Goal: Navigation & Orientation: Understand site structure

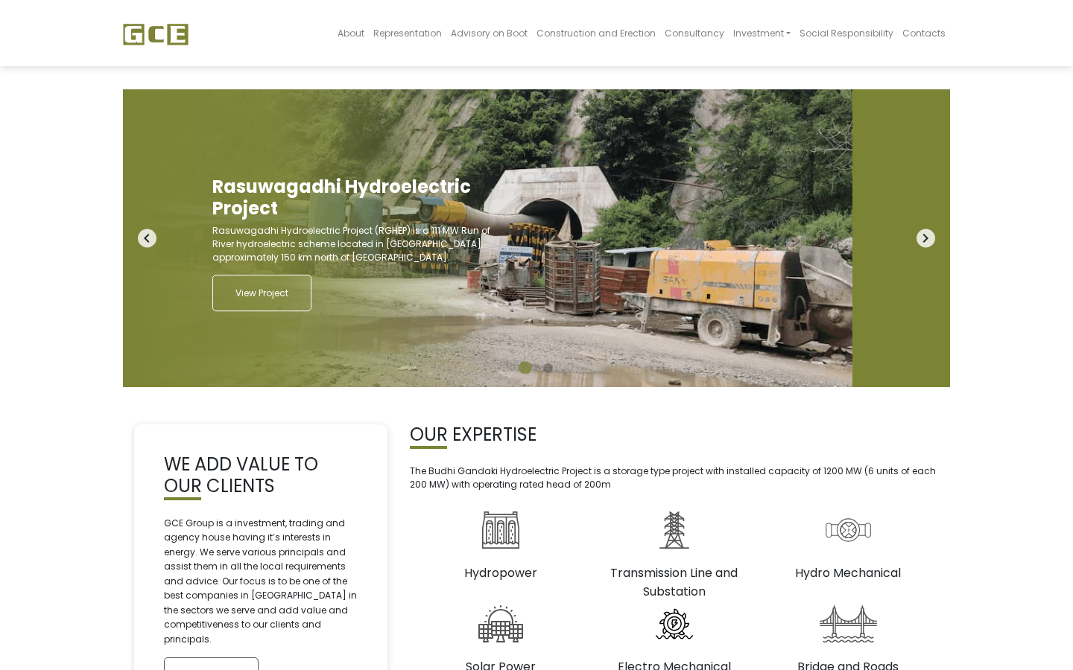
scroll to position [267, 0]
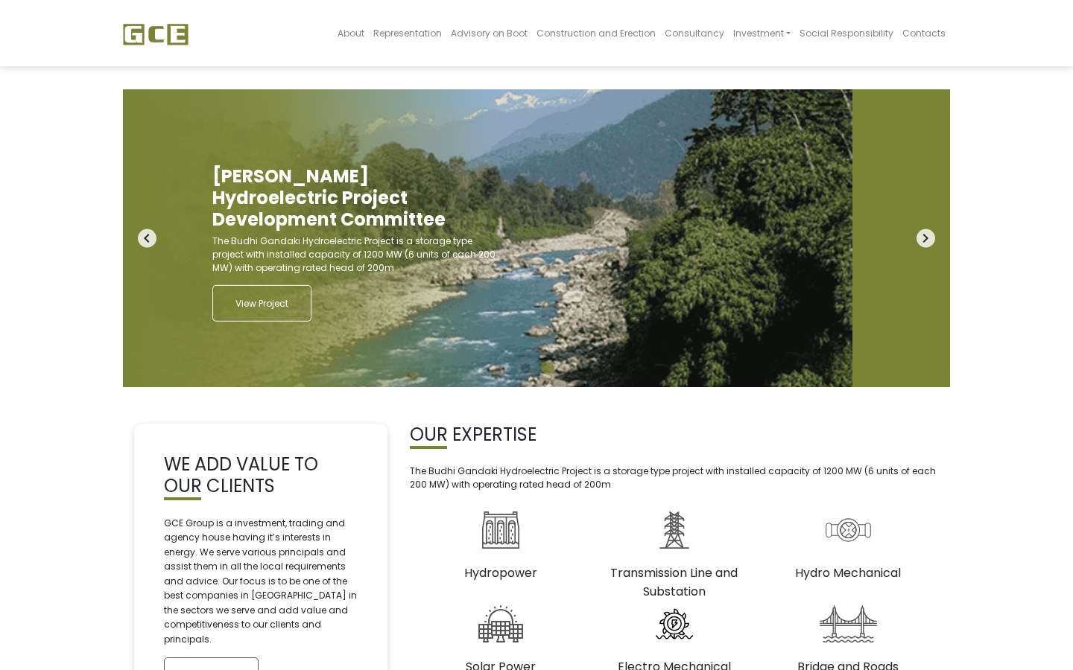
scroll to position [267, 0]
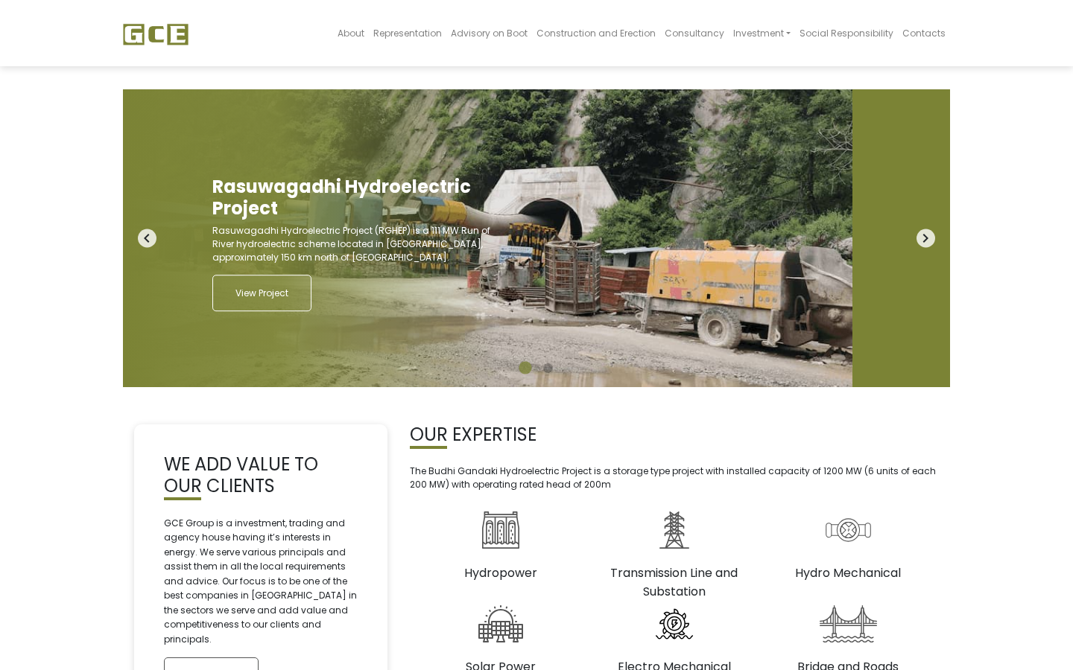
scroll to position [267, 0]
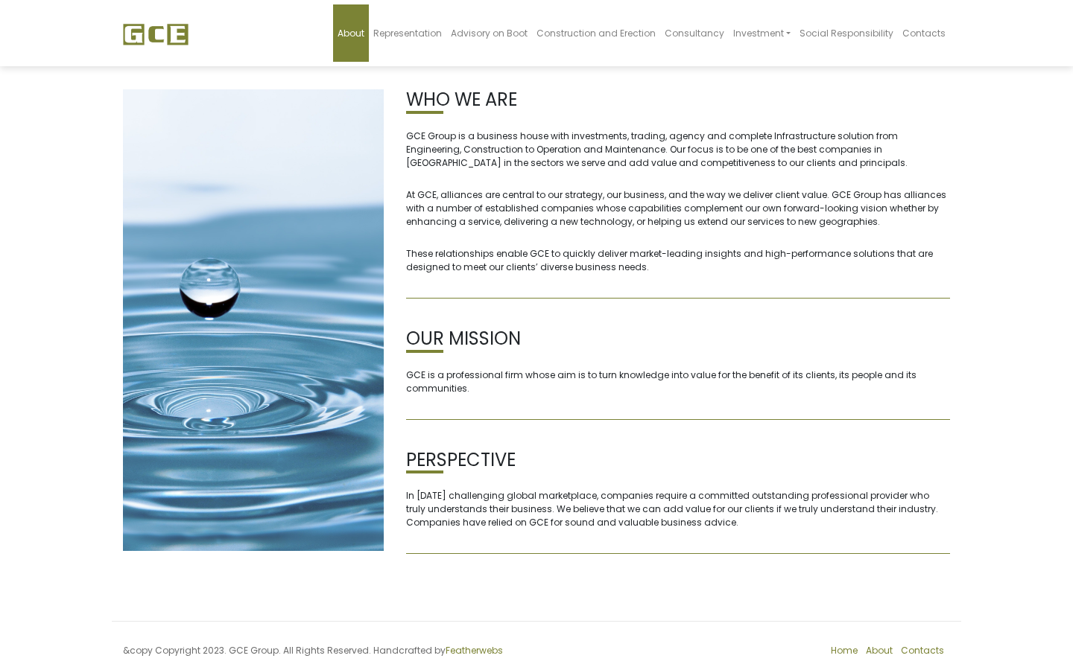
scroll to position [26, 0]
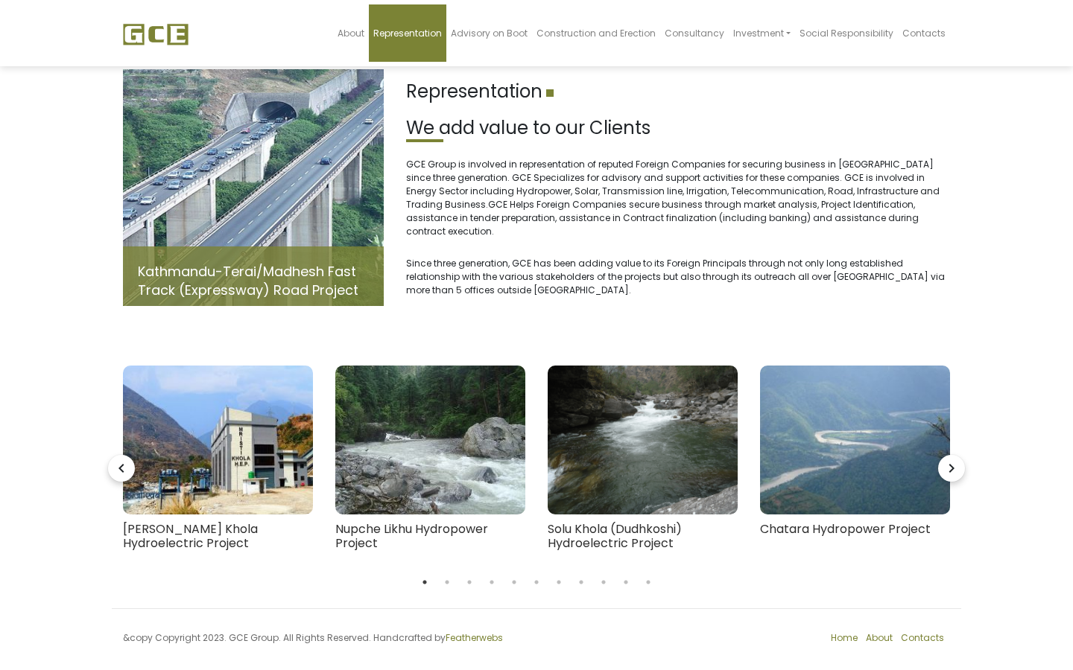
scroll to position [0, 4140]
